Goal: Transaction & Acquisition: Download file/media

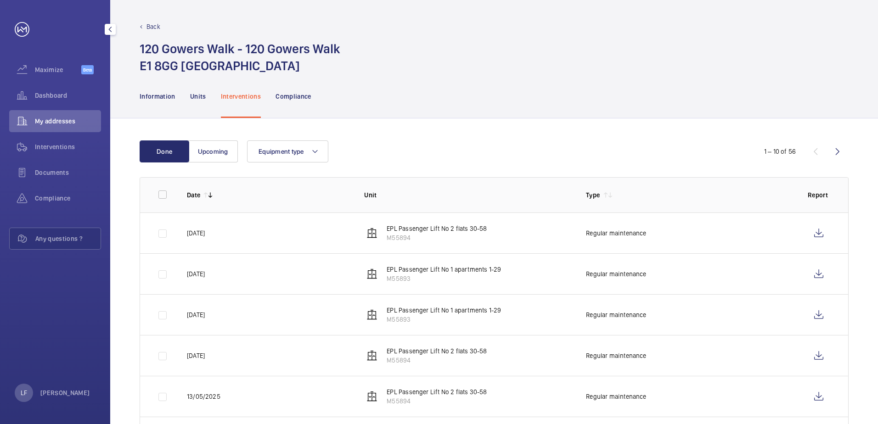
click at [40, 99] on span "Dashboard" at bounding box center [68, 95] width 66 height 9
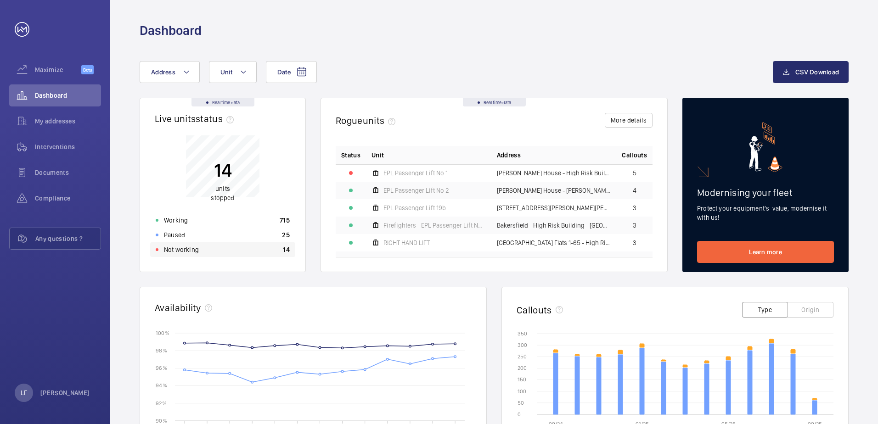
click at [198, 249] on div "Not working 14" at bounding box center [222, 250] width 145 height 15
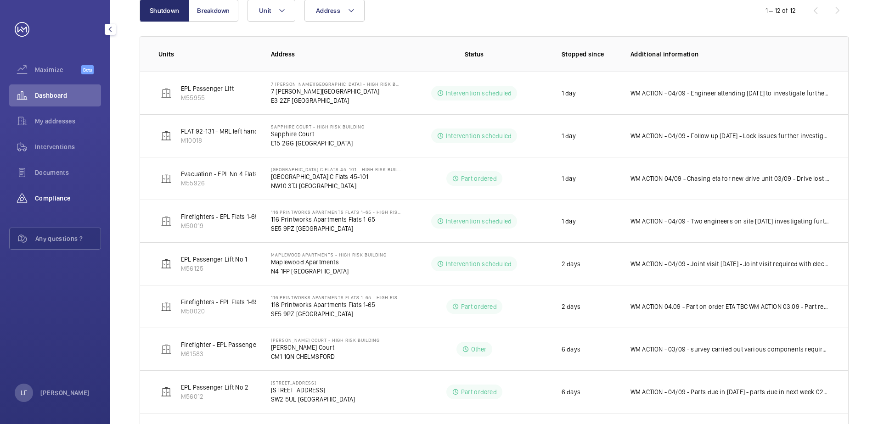
scroll to position [123, 0]
click at [45, 128] on div "My addresses" at bounding box center [55, 121] width 92 height 22
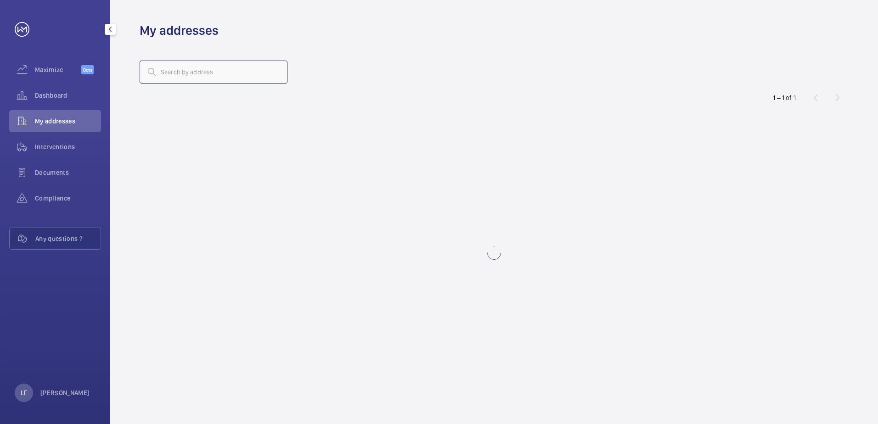
click at [188, 81] on input "text" at bounding box center [214, 72] width 148 height 23
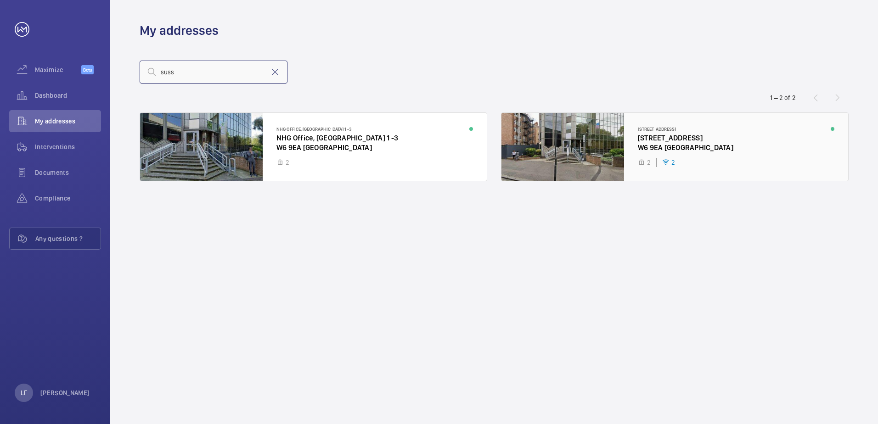
type input "suss"
click at [652, 150] on div at bounding box center [675, 147] width 347 height 68
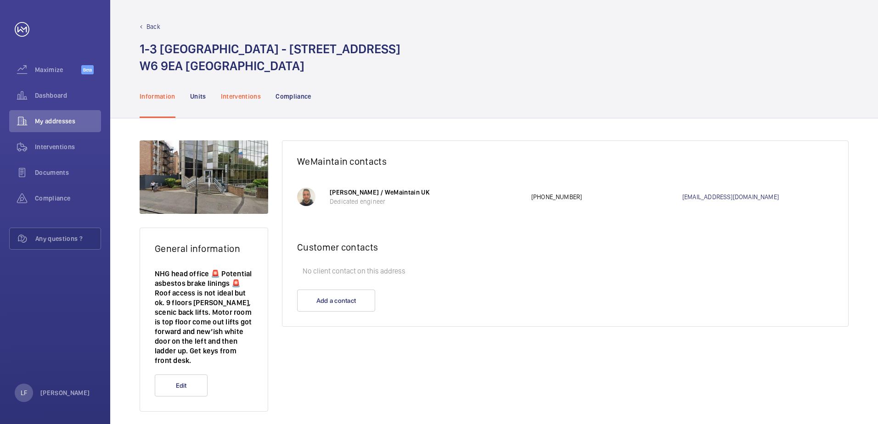
click at [230, 88] on div "Interventions" at bounding box center [241, 96] width 40 height 44
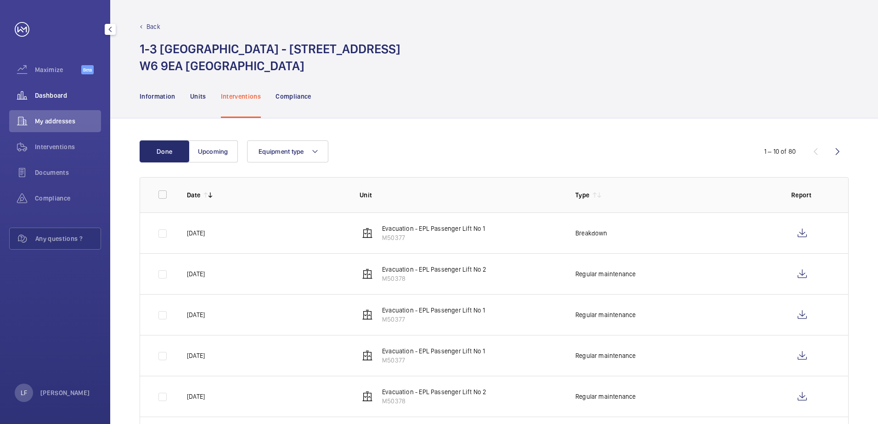
click at [54, 91] on span "Dashboard" at bounding box center [68, 95] width 66 height 9
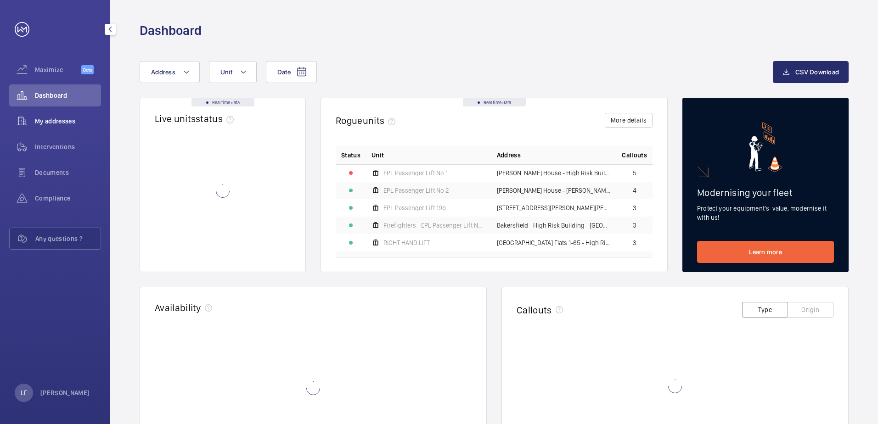
click at [56, 120] on span "My addresses" at bounding box center [68, 121] width 66 height 9
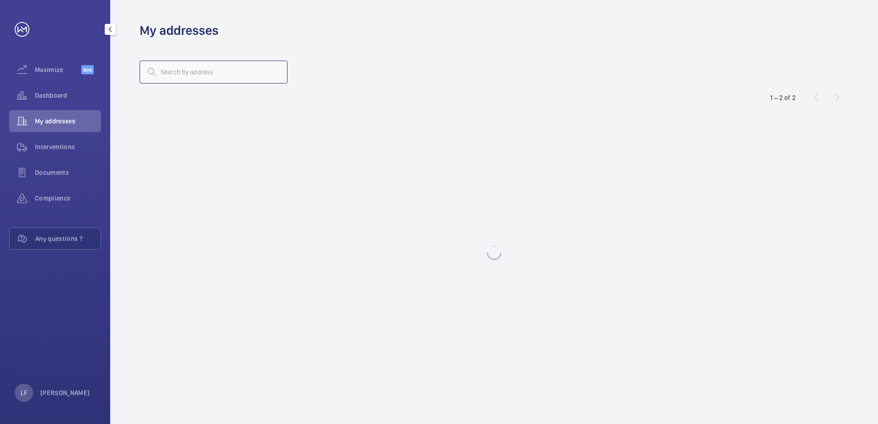
click at [171, 76] on input "text" at bounding box center [214, 72] width 148 height 23
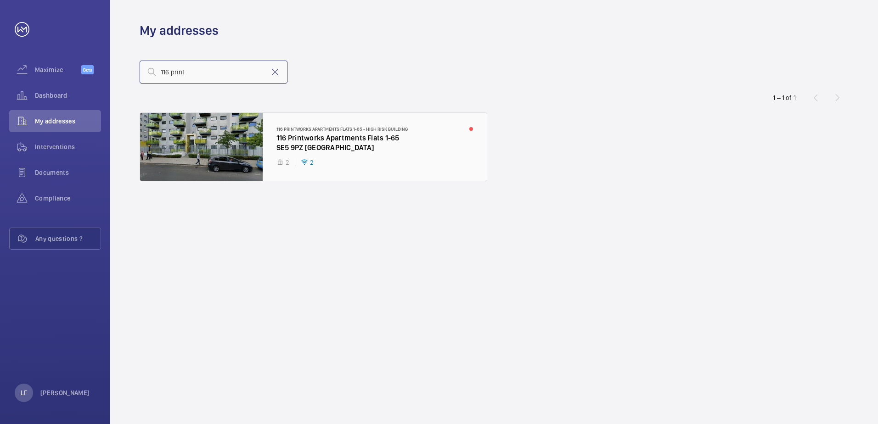
type input "116 print"
click at [285, 138] on div at bounding box center [313, 147] width 347 height 68
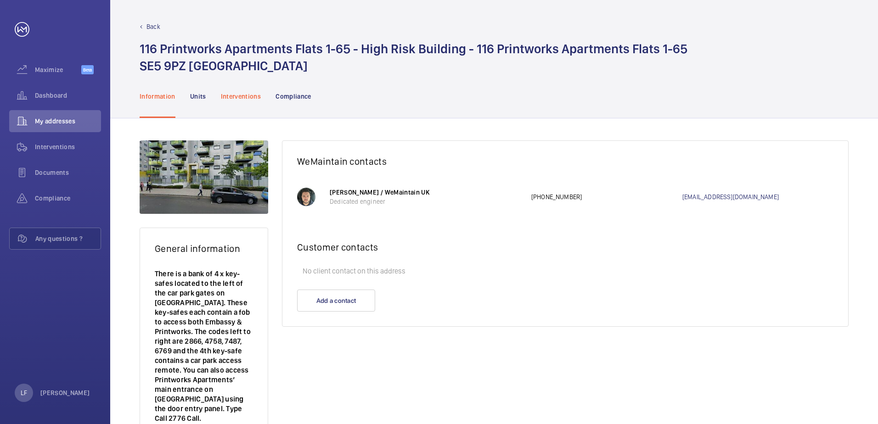
click at [233, 89] on div "Interventions" at bounding box center [241, 96] width 40 height 44
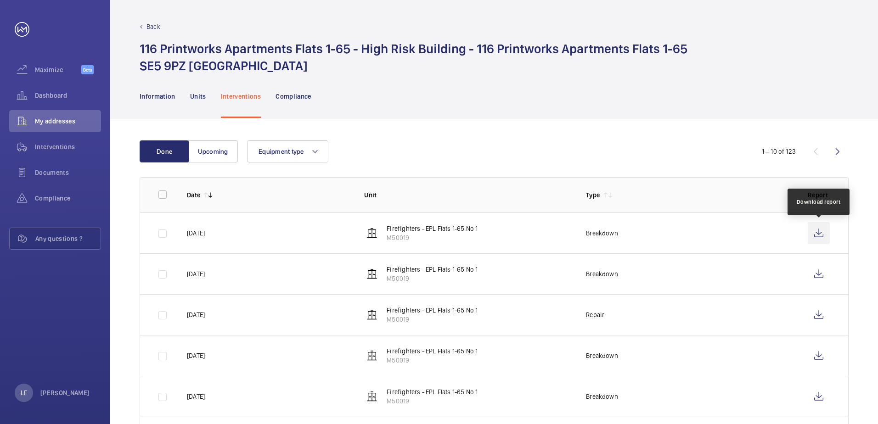
click at [810, 230] on wm-front-icon-button at bounding box center [819, 233] width 22 height 22
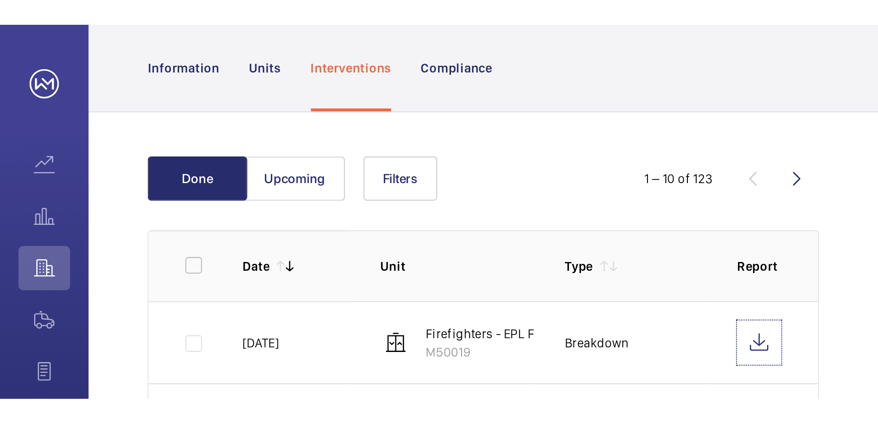
scroll to position [75, 0]
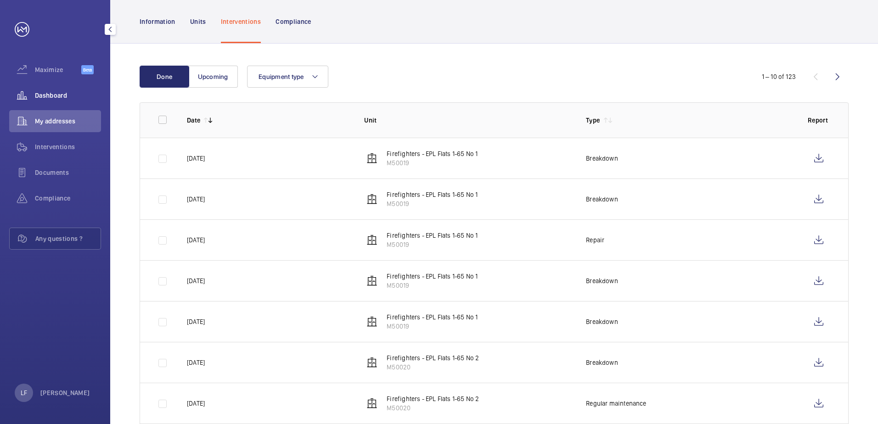
click at [66, 92] on span "Dashboard" at bounding box center [68, 95] width 66 height 9
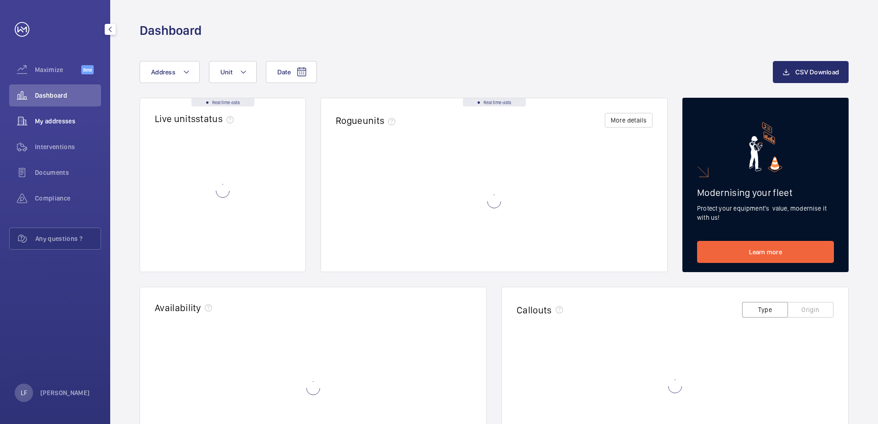
click at [65, 118] on span "My addresses" at bounding box center [68, 121] width 66 height 9
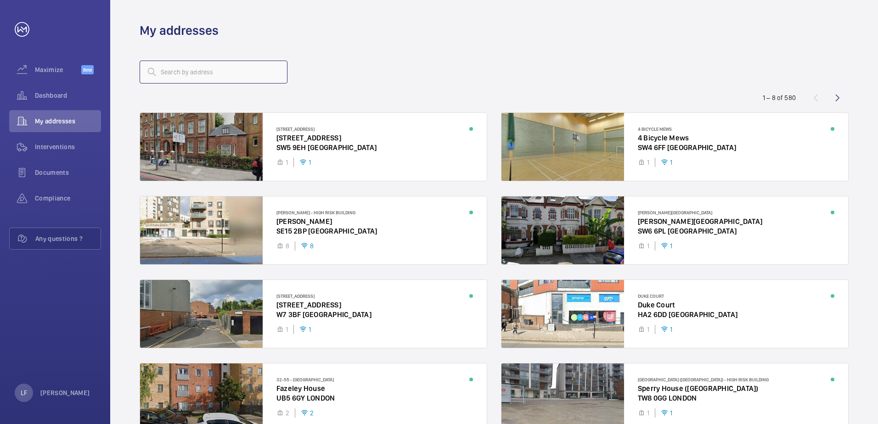
click at [168, 78] on input "text" at bounding box center [214, 72] width 148 height 23
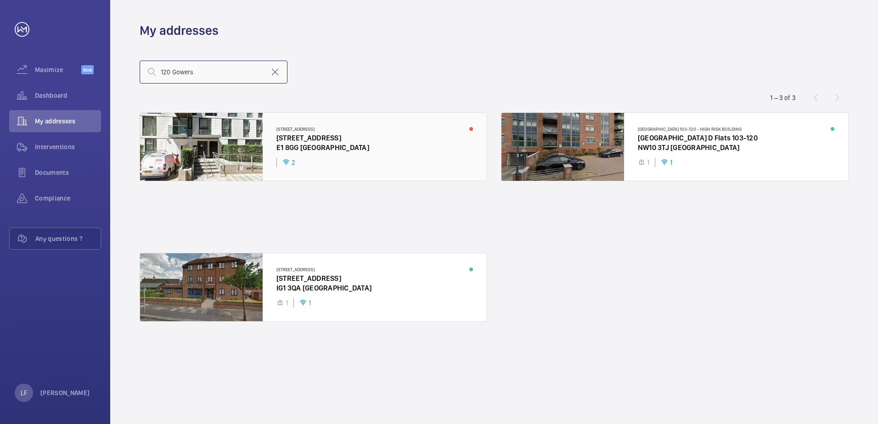
type input "120 Gowers"
click at [308, 150] on div at bounding box center [313, 147] width 347 height 68
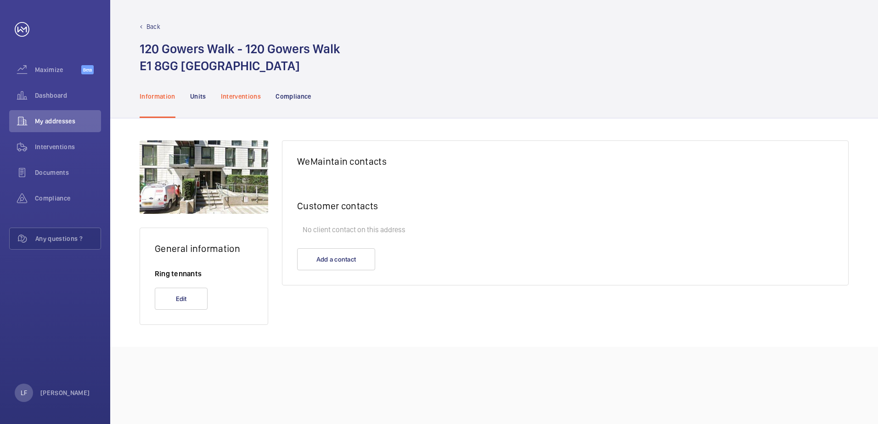
click at [250, 97] on p "Interventions" at bounding box center [241, 96] width 40 height 9
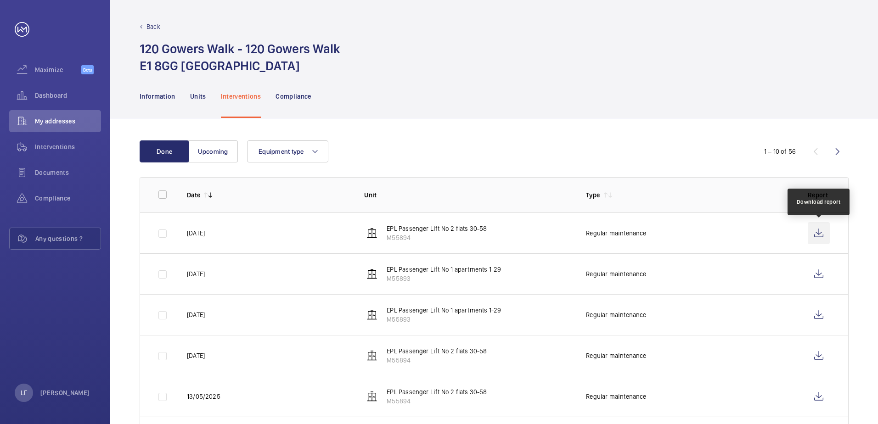
click at [809, 235] on wm-front-icon-button at bounding box center [819, 233] width 22 height 22
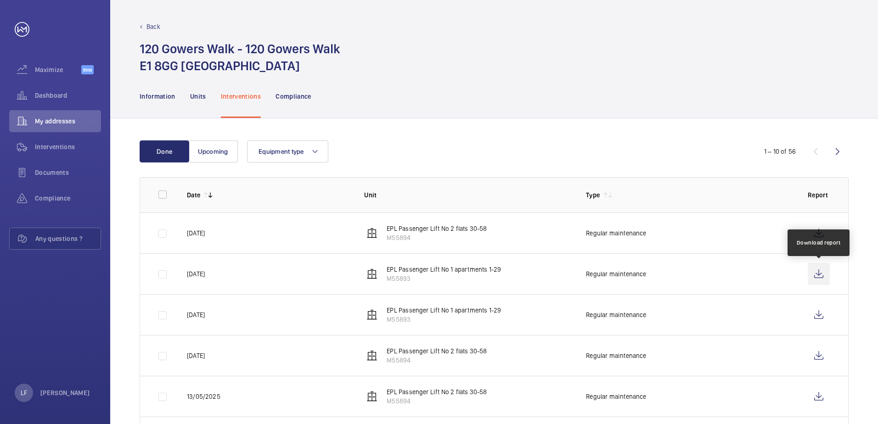
click at [816, 277] on wm-front-icon-button at bounding box center [819, 274] width 22 height 22
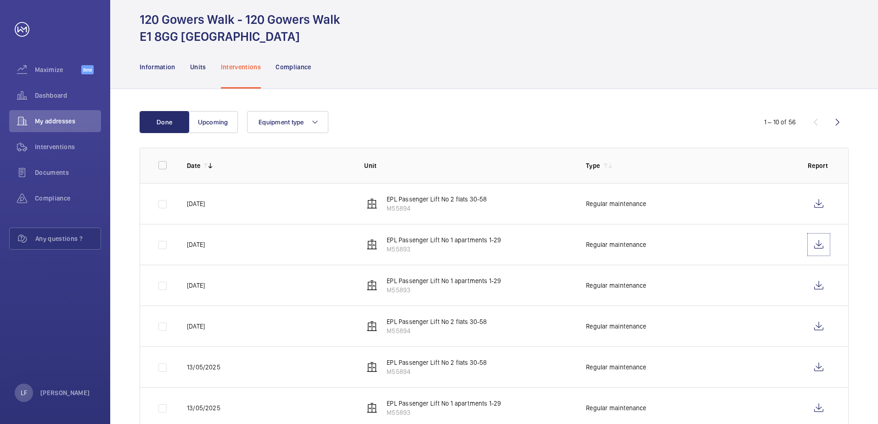
scroll to position [46, 0]
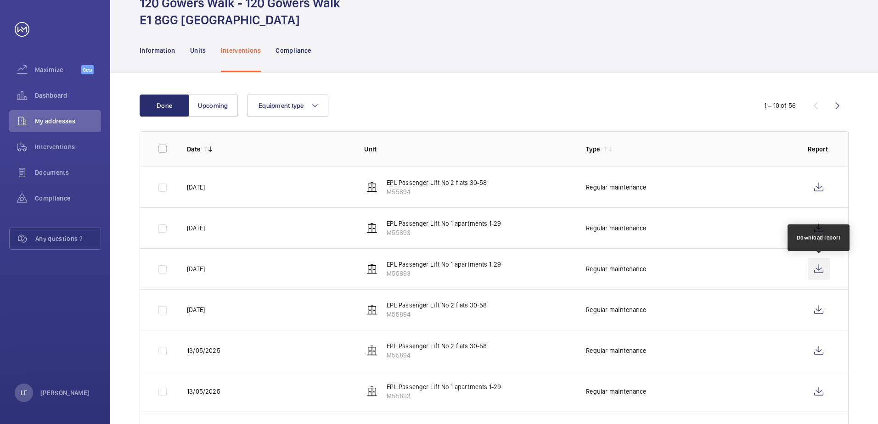
click at [817, 271] on wm-front-icon-button at bounding box center [819, 269] width 22 height 22
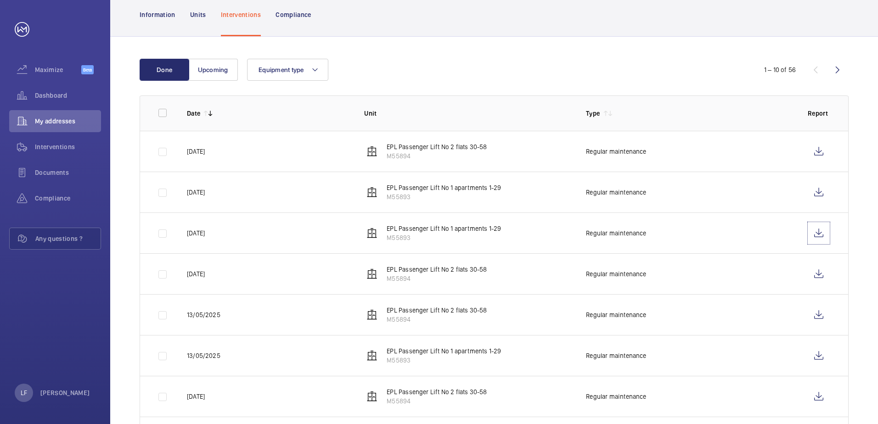
scroll to position [138, 0]
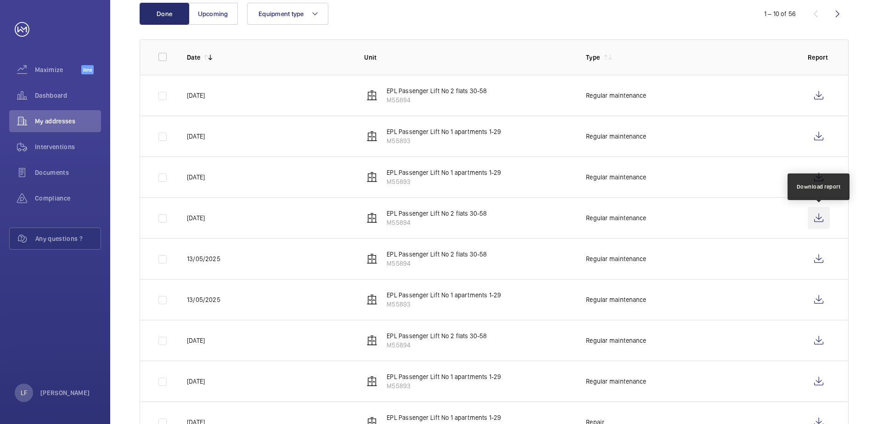
click at [816, 222] on wm-front-icon-button at bounding box center [819, 218] width 22 height 22
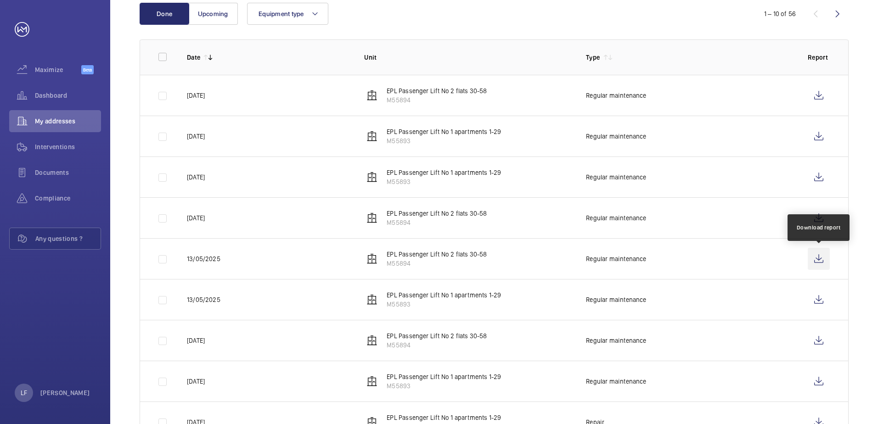
click at [817, 252] on wm-front-icon-button at bounding box center [819, 259] width 22 height 22
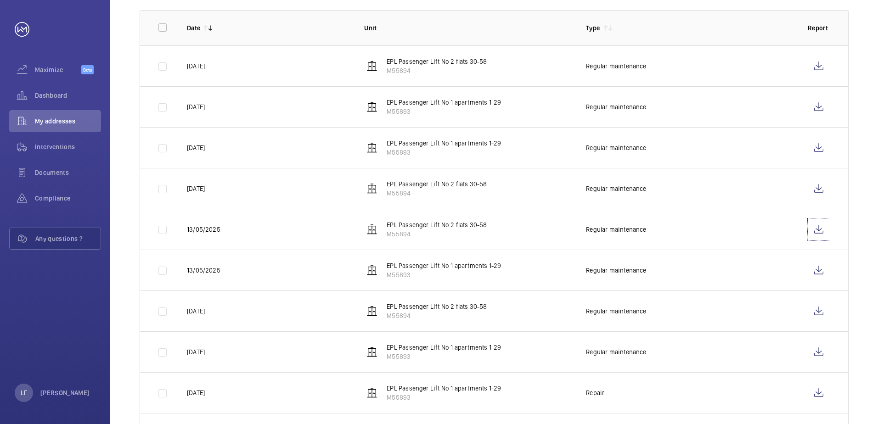
scroll to position [184, 0]
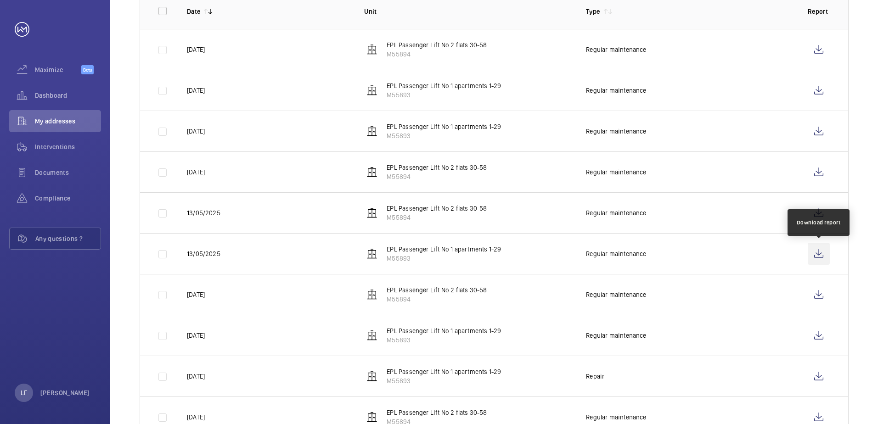
click at [814, 255] on wm-front-icon-button at bounding box center [819, 254] width 22 height 22
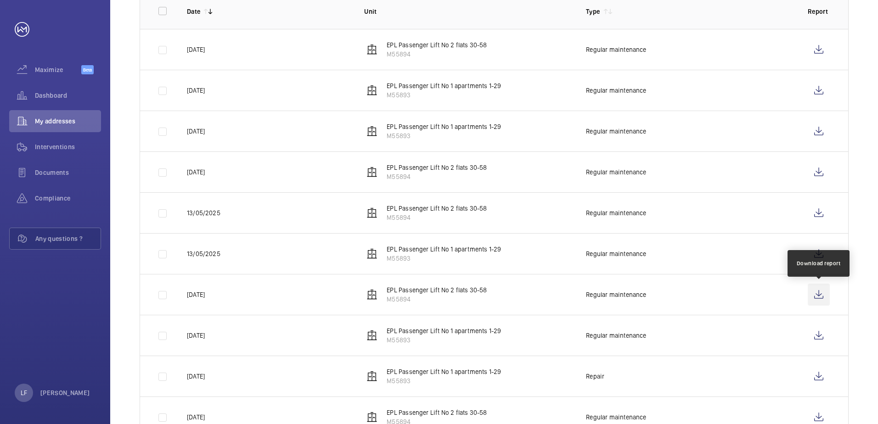
click at [810, 293] on wm-front-icon-button at bounding box center [819, 295] width 22 height 22
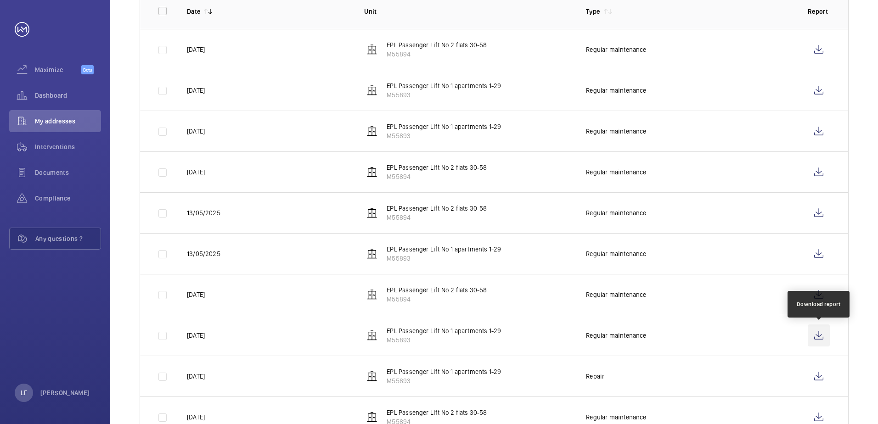
click at [811, 335] on wm-front-icon-button at bounding box center [819, 336] width 22 height 22
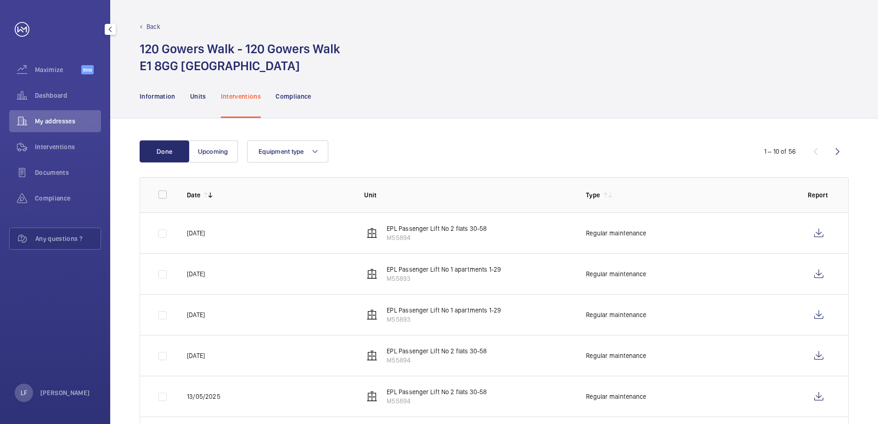
click at [41, 120] on span "My addresses" at bounding box center [68, 121] width 66 height 9
click at [43, 91] on span "Dashboard" at bounding box center [68, 95] width 66 height 9
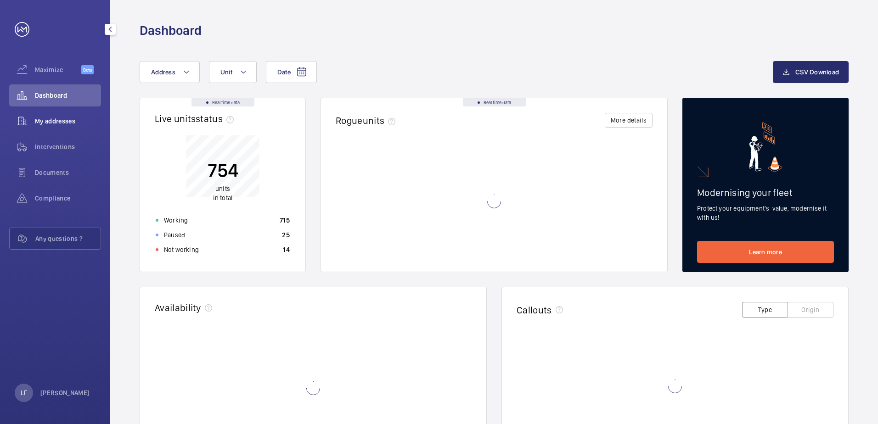
click at [45, 116] on div "My addresses" at bounding box center [55, 121] width 92 height 22
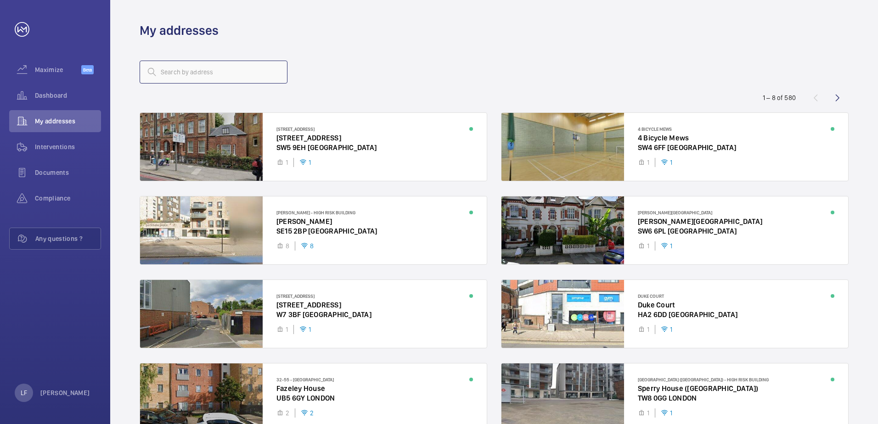
click at [161, 78] on input "text" at bounding box center [214, 72] width 148 height 23
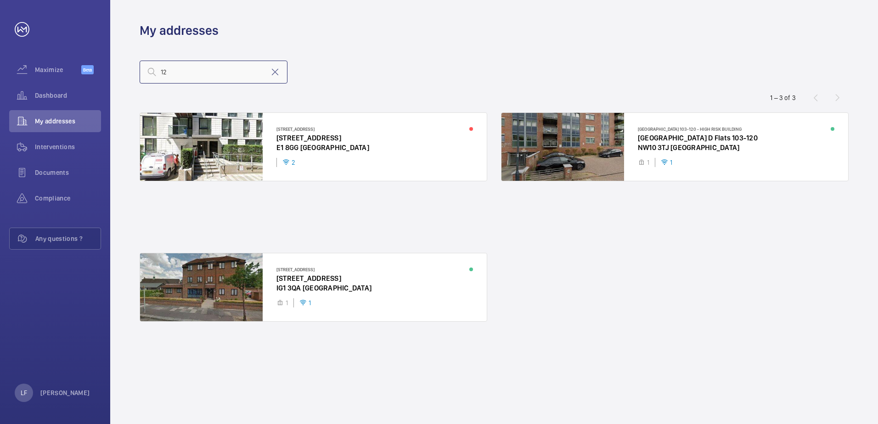
type input "1"
click at [179, 79] on input "text" at bounding box center [214, 72] width 148 height 23
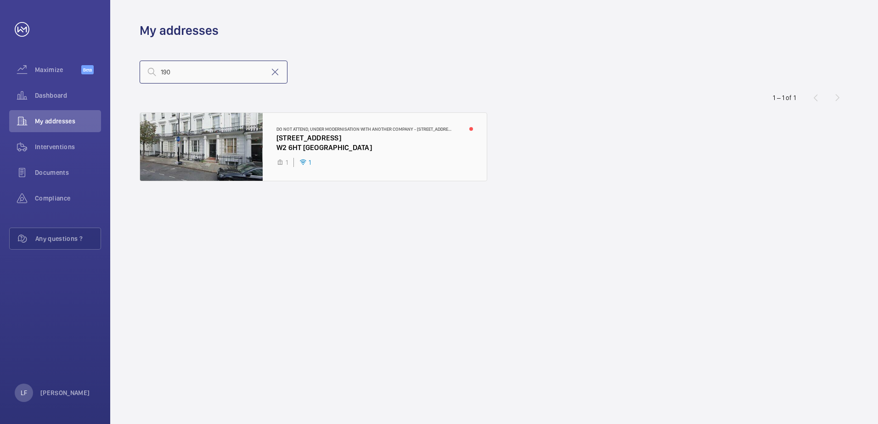
type input "190"
click at [329, 138] on div at bounding box center [313, 147] width 347 height 68
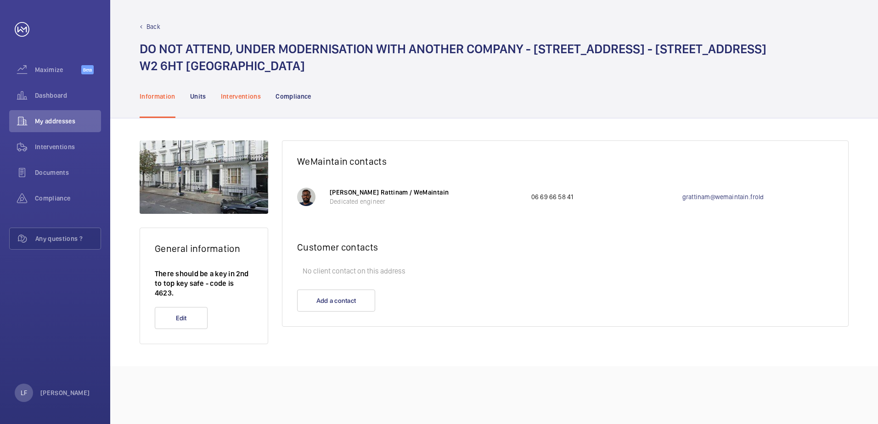
click at [244, 104] on div "Interventions" at bounding box center [241, 96] width 40 height 44
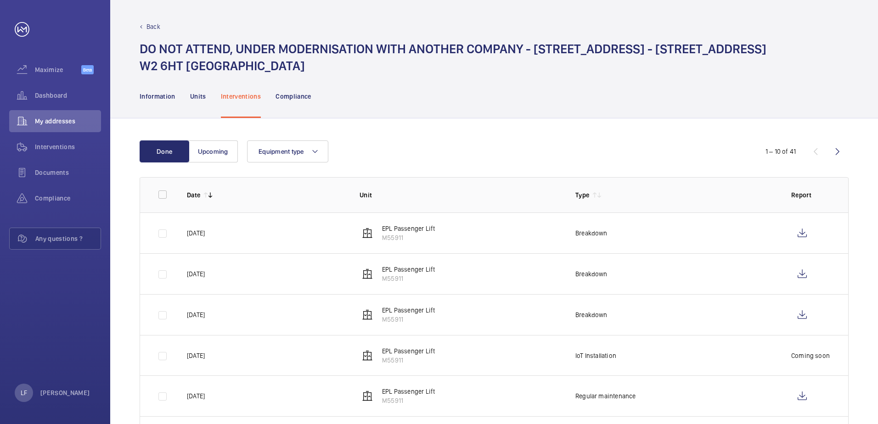
click at [207, 97] on nav "Information Units Interventions Compliance" at bounding box center [226, 96] width 172 height 44
click at [203, 97] on p "Units" at bounding box center [198, 96] width 16 height 9
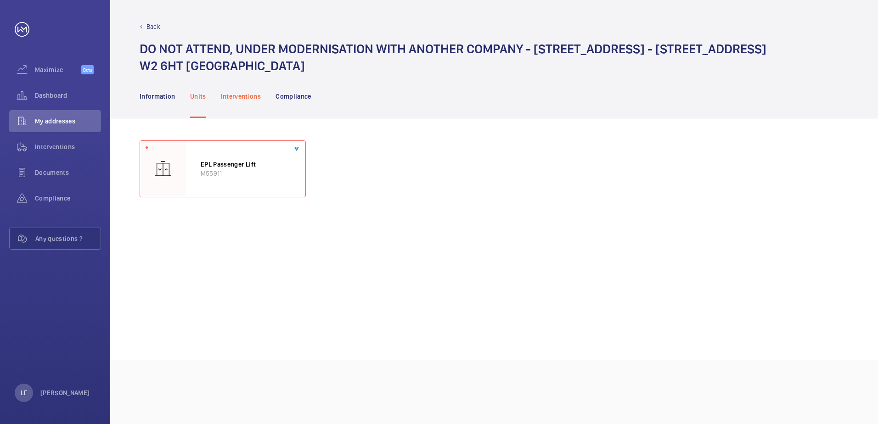
click at [238, 96] on p "Interventions" at bounding box center [241, 96] width 40 height 9
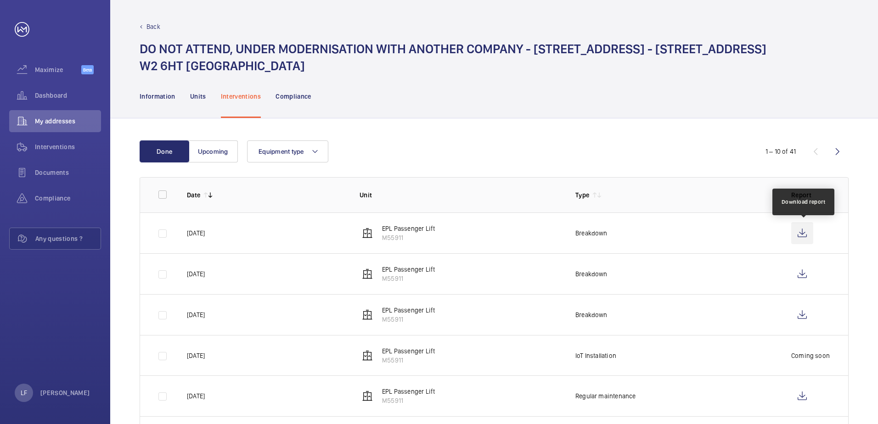
click at [807, 241] on wm-front-icon-button at bounding box center [802, 233] width 22 height 22
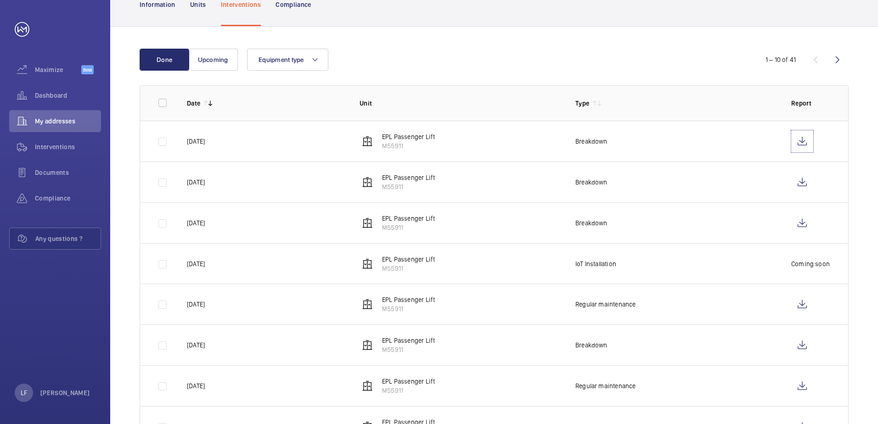
scroll to position [138, 0]
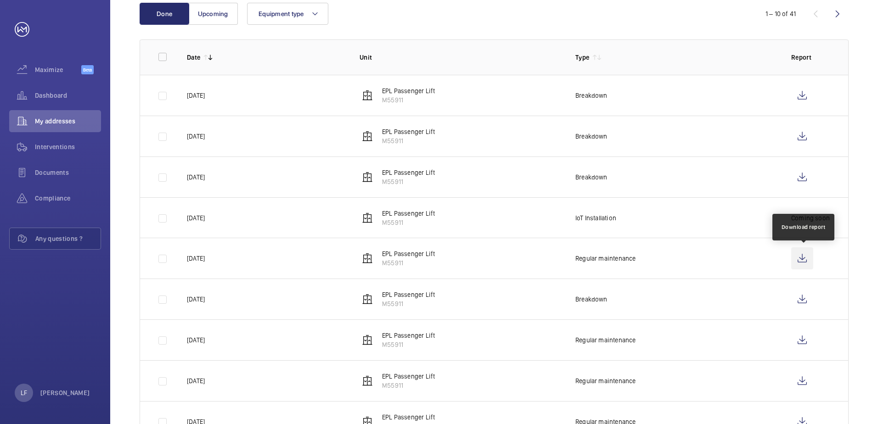
click at [809, 257] on wm-front-icon-button at bounding box center [802, 259] width 22 height 22
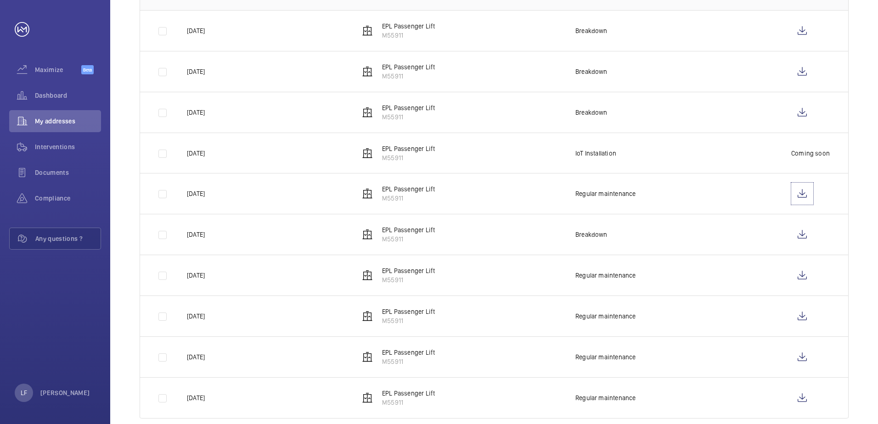
scroll to position [219, 0]
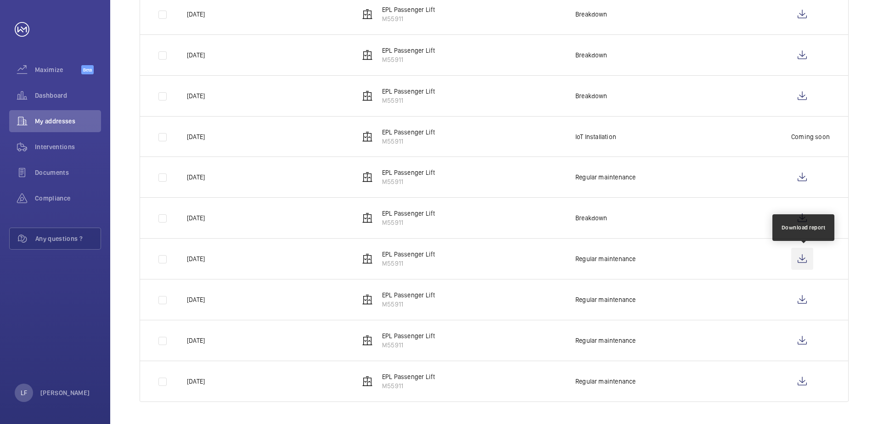
click at [808, 258] on wm-front-icon-button at bounding box center [802, 259] width 22 height 22
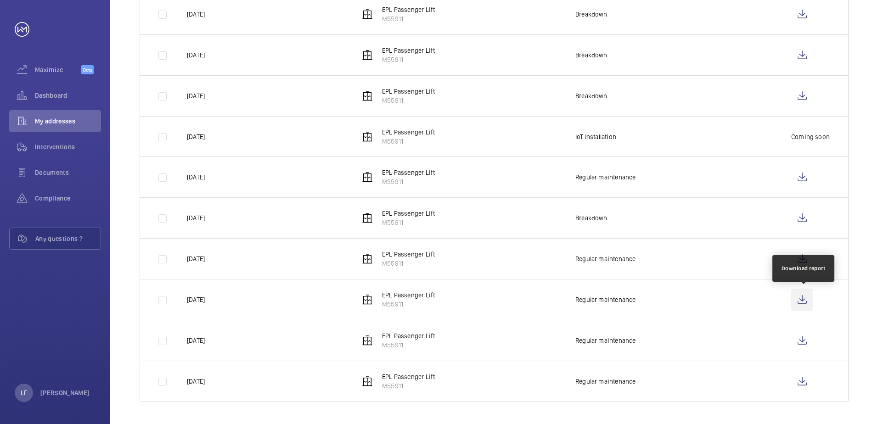
click at [805, 305] on wm-front-icon-button at bounding box center [802, 300] width 22 height 22
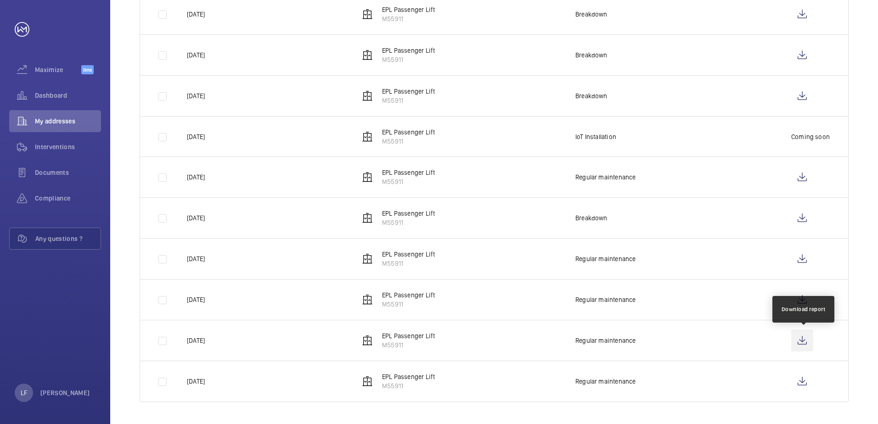
click at [804, 340] on wm-front-icon-button at bounding box center [802, 341] width 22 height 22
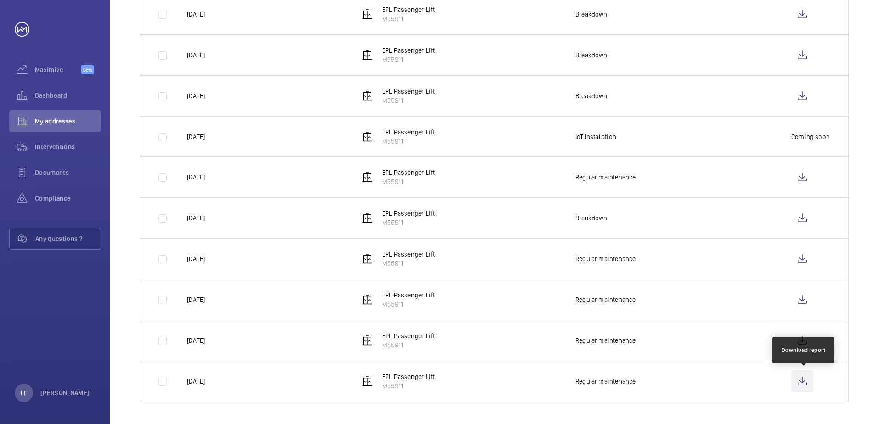
click at [800, 385] on wm-front-icon-button at bounding box center [802, 382] width 22 height 22
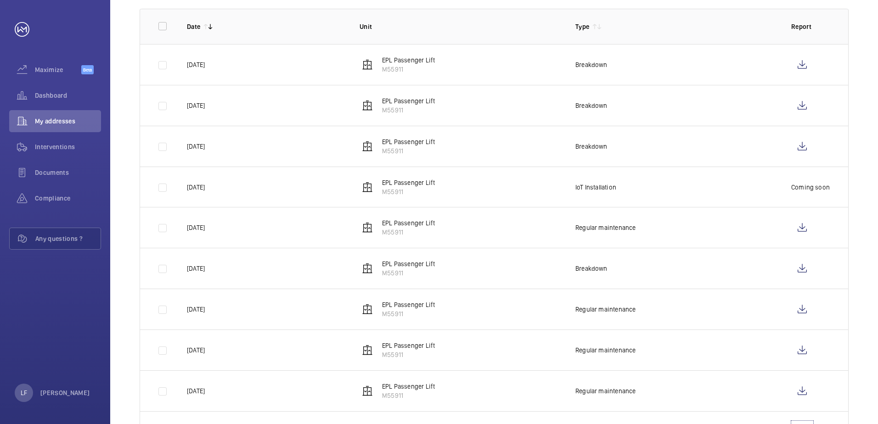
scroll to position [81, 0]
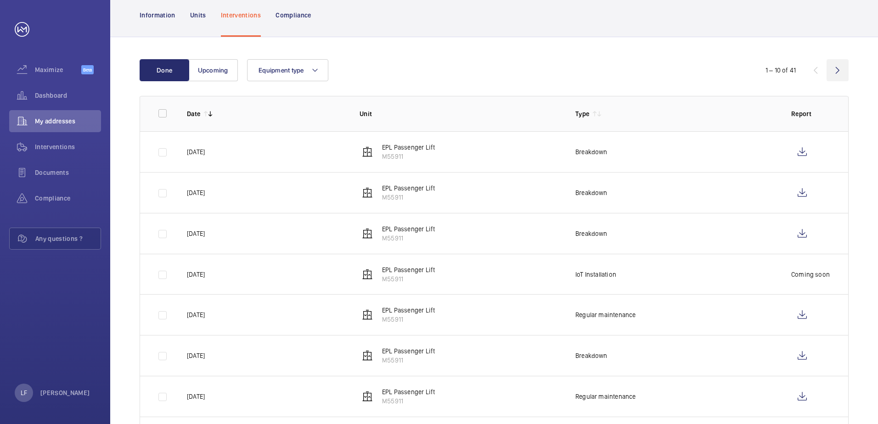
click at [833, 74] on wm-front-icon-button at bounding box center [838, 70] width 22 height 22
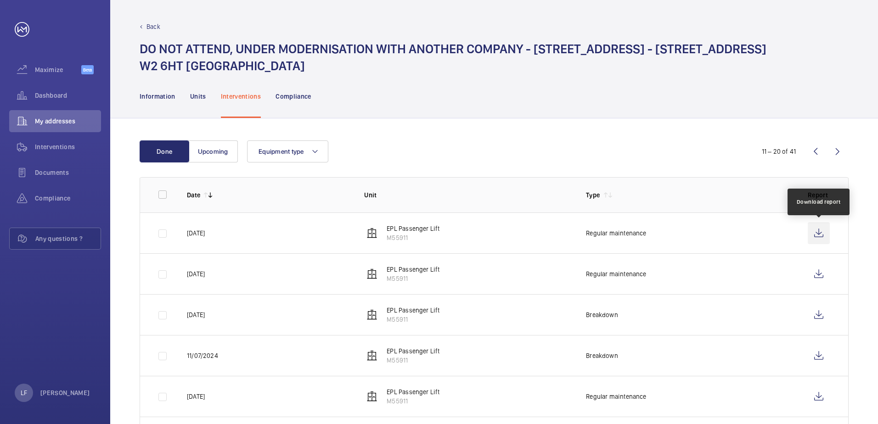
click at [820, 234] on wm-front-icon-button at bounding box center [819, 233] width 22 height 22
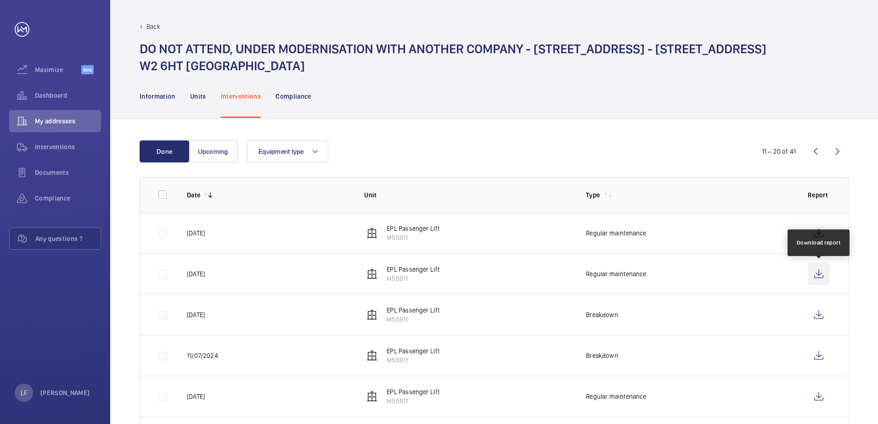
click at [819, 275] on wm-front-icon-button at bounding box center [819, 274] width 22 height 22
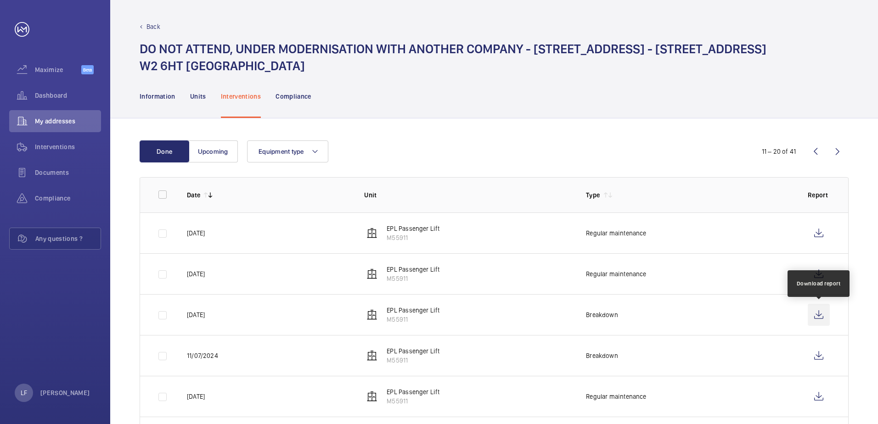
click at [829, 316] on wm-front-icon-button at bounding box center [819, 315] width 22 height 22
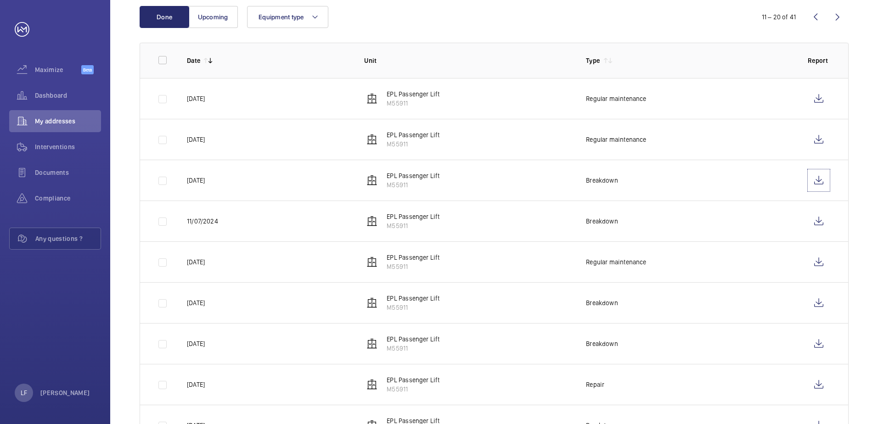
scroll to position [184, 0]
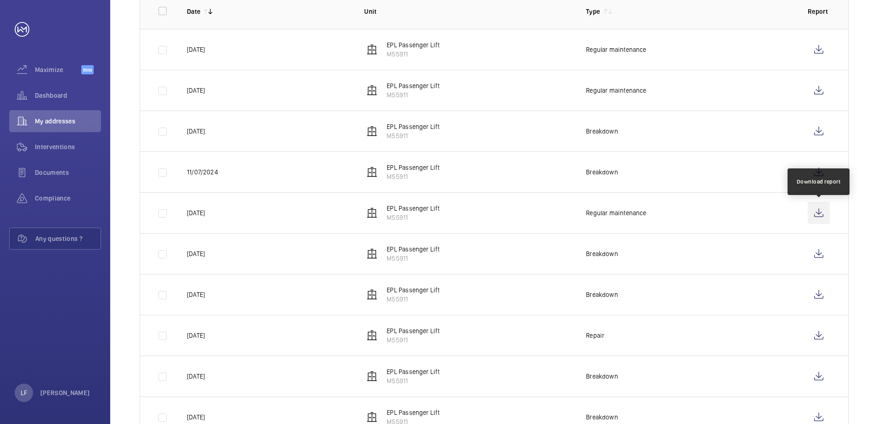
click at [823, 216] on wm-front-icon-button at bounding box center [819, 213] width 22 height 22
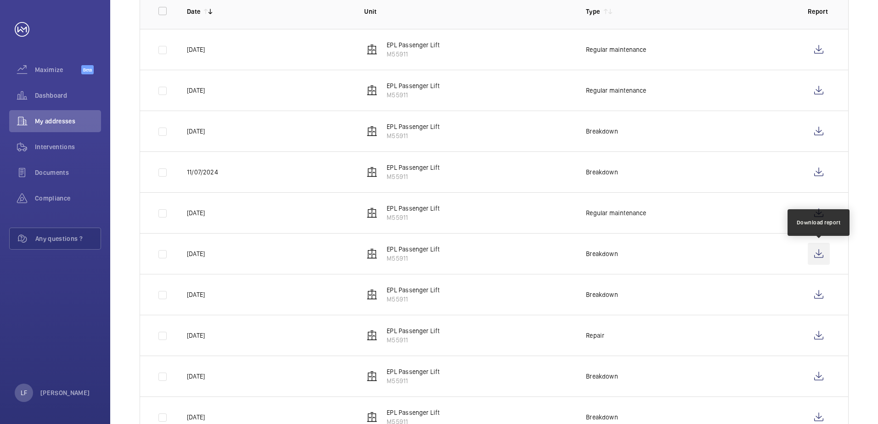
click at [811, 260] on wm-front-icon-button at bounding box center [819, 254] width 22 height 22
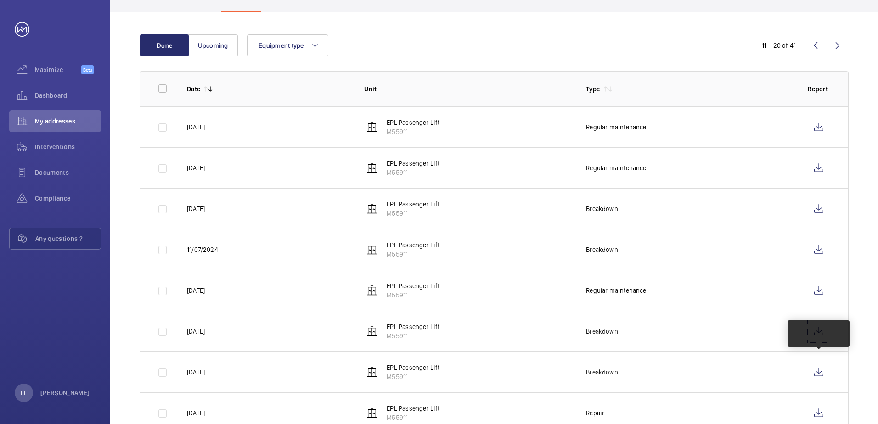
scroll to position [0, 0]
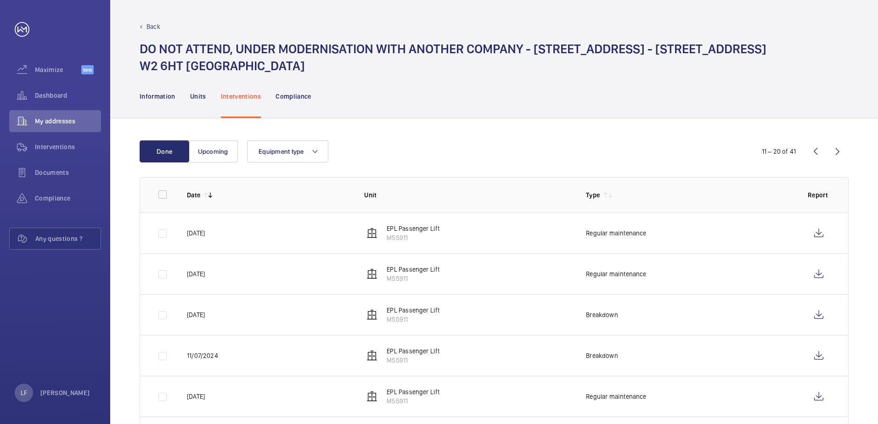
click at [837, 154] on wm-front-icon-button at bounding box center [838, 152] width 22 height 22
click at [818, 271] on wm-front-icon-button at bounding box center [819, 274] width 22 height 22
click at [817, 351] on wm-front-icon-button at bounding box center [819, 356] width 22 height 22
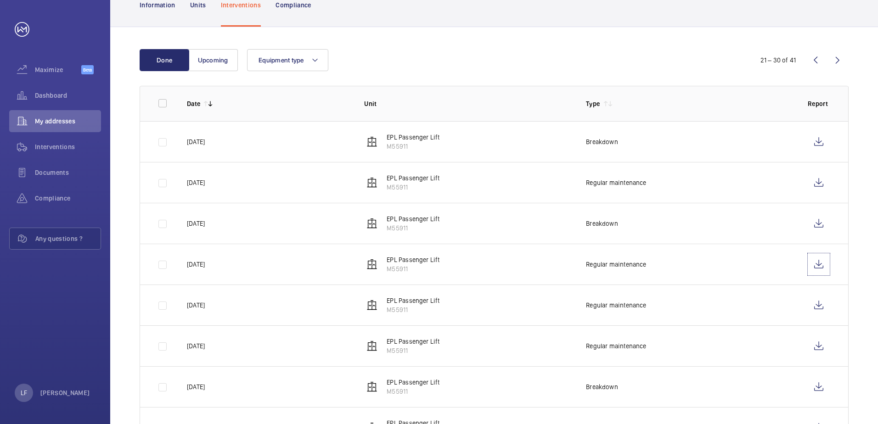
scroll to position [92, 0]
click at [811, 307] on wm-front-icon-button at bounding box center [819, 305] width 22 height 22
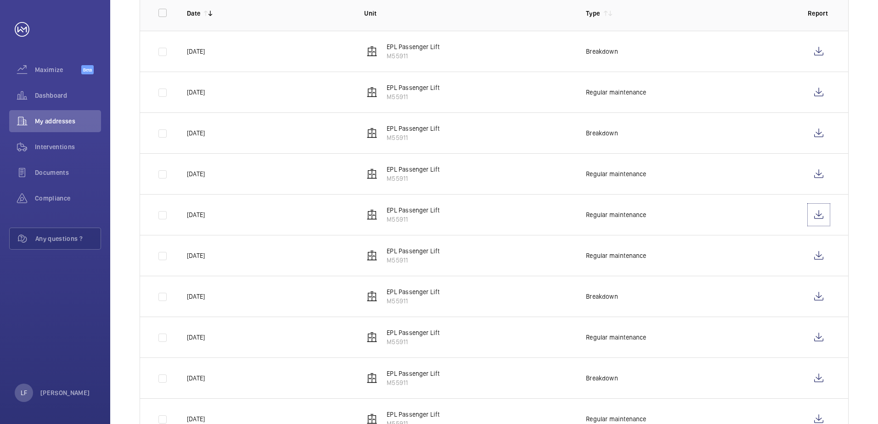
scroll to position [184, 0]
click at [817, 258] on wm-front-icon-button at bounding box center [819, 254] width 22 height 22
click at [814, 331] on wm-front-icon-button at bounding box center [819, 336] width 22 height 22
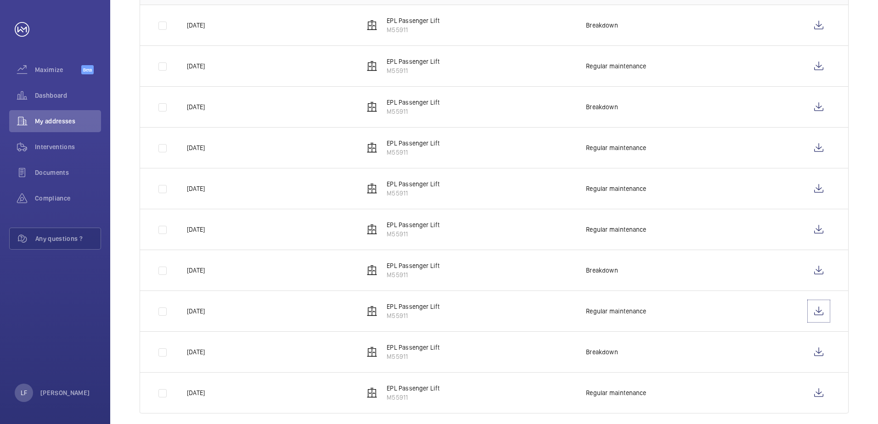
scroll to position [220, 0]
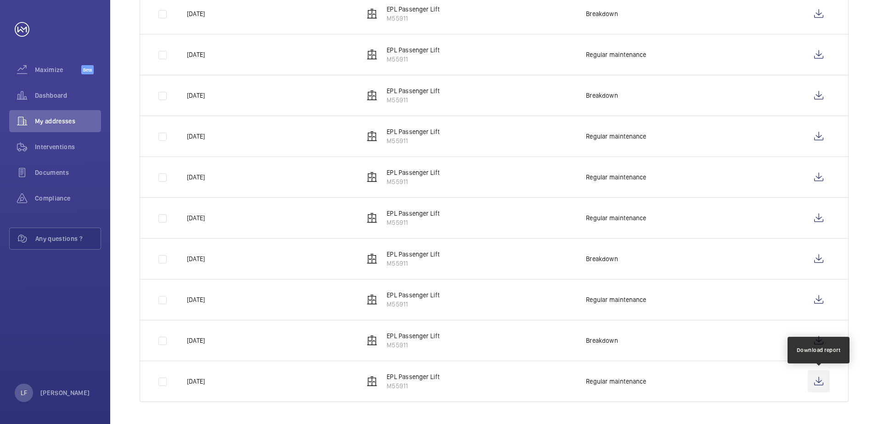
click at [817, 377] on wm-front-icon-button at bounding box center [819, 382] width 22 height 22
